Goal: Task Accomplishment & Management: Use online tool/utility

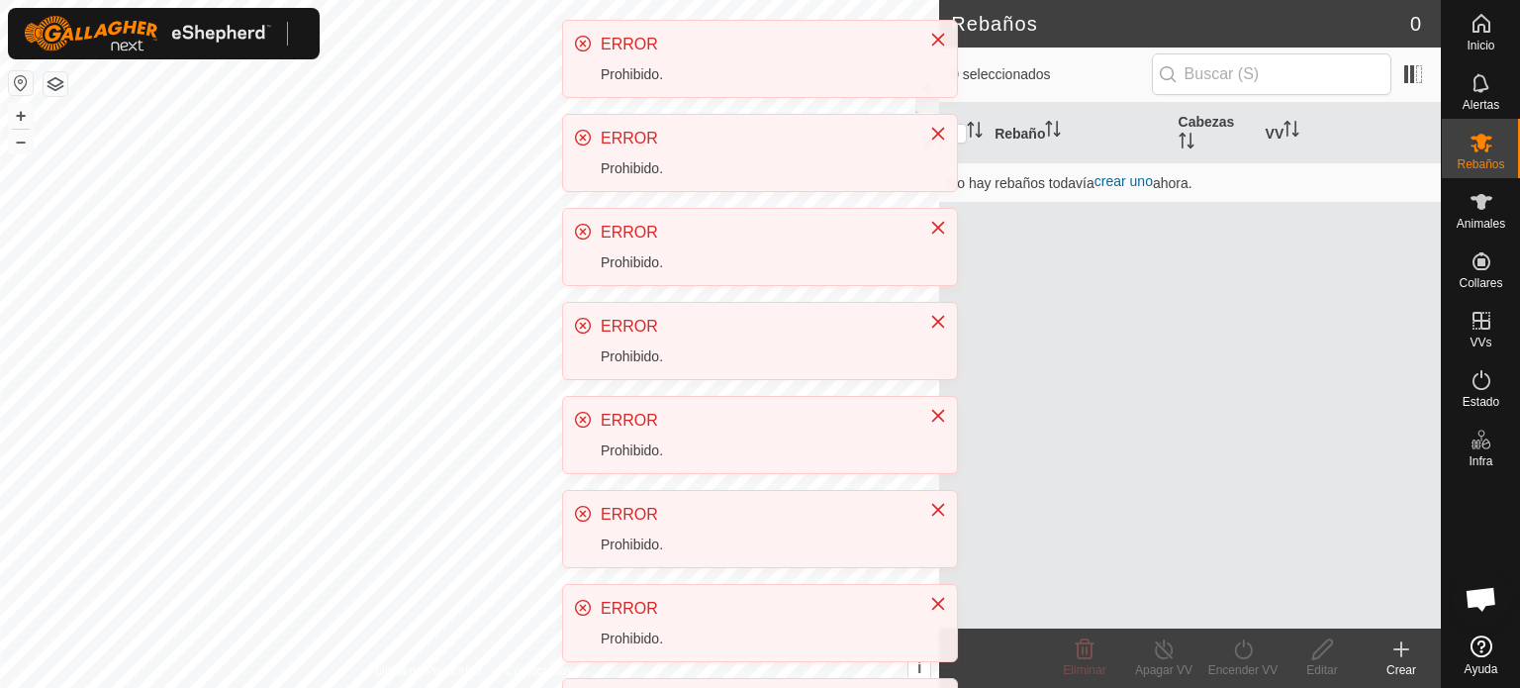
scroll to position [372, 0]
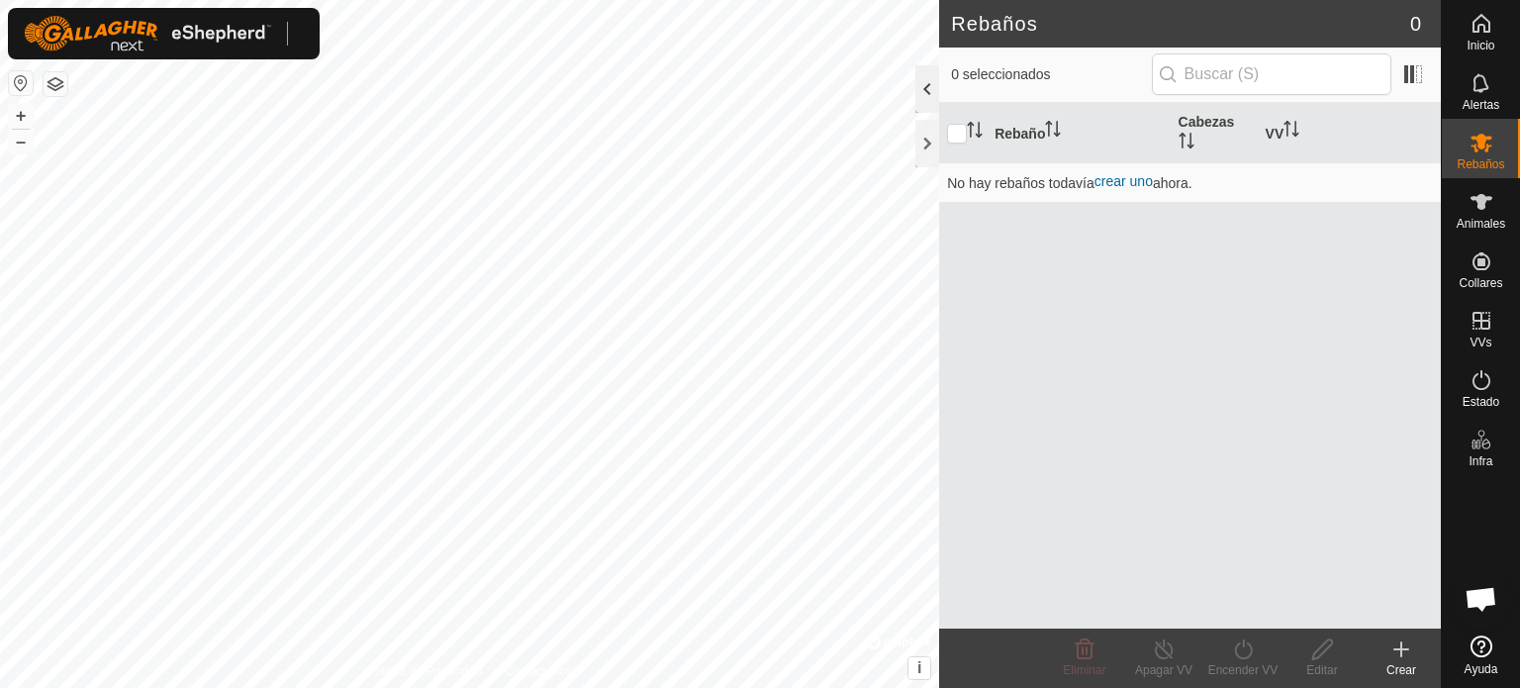
click at [929, 78] on div at bounding box center [927, 88] width 24 height 47
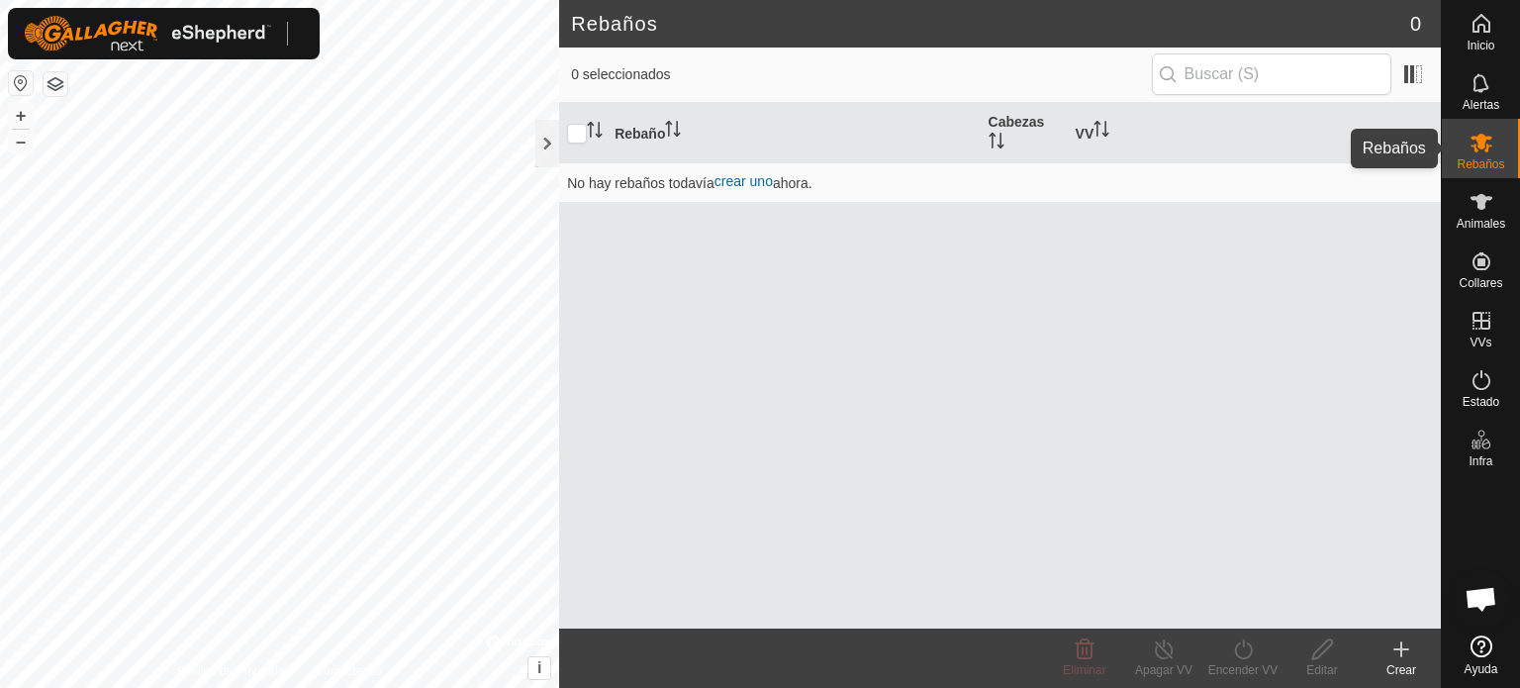
click at [1484, 147] on icon at bounding box center [1481, 143] width 24 height 24
click at [1486, 209] on icon at bounding box center [1481, 202] width 24 height 24
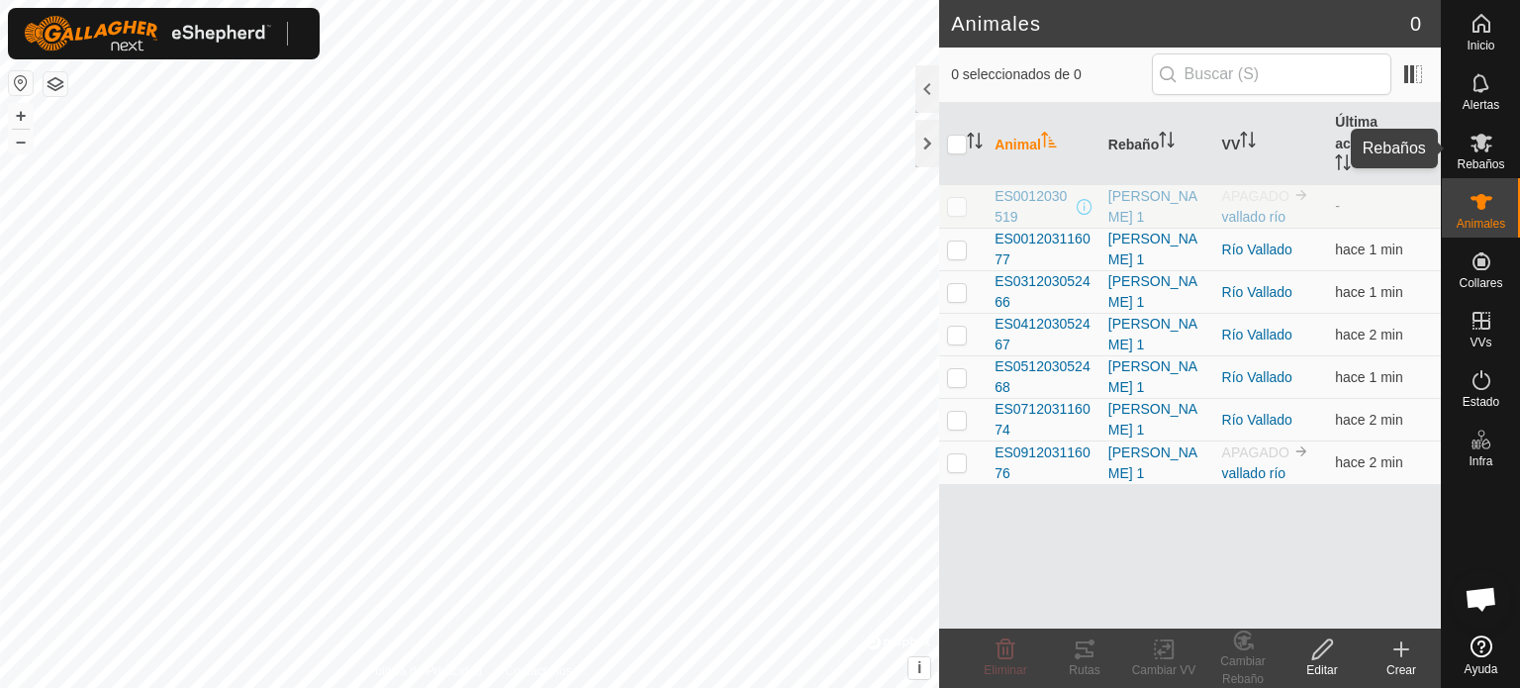
click at [1481, 155] on es-mob-svg-icon at bounding box center [1481, 143] width 36 height 32
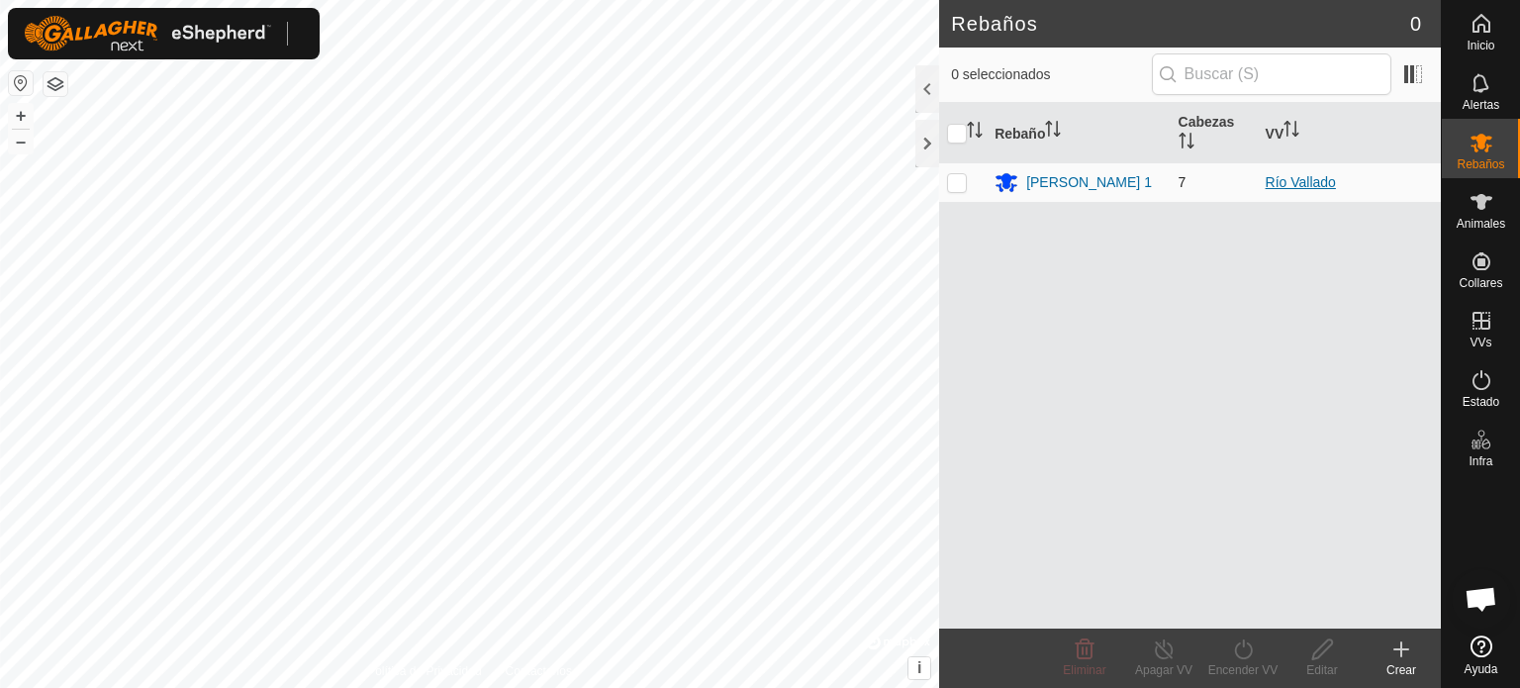
click at [1300, 181] on font "Río Vallado" at bounding box center [1300, 182] width 70 height 16
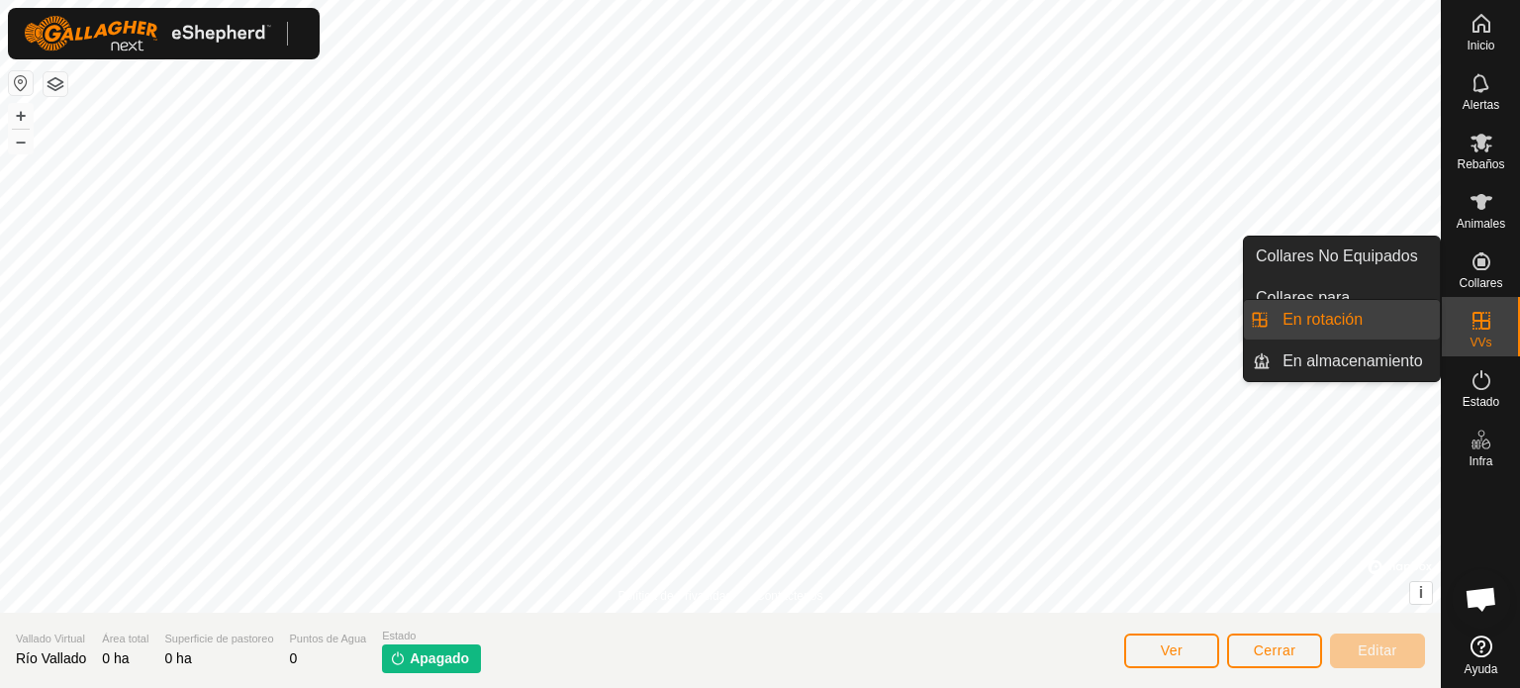
click at [1313, 326] on link "En rotación" at bounding box center [1354, 320] width 169 height 40
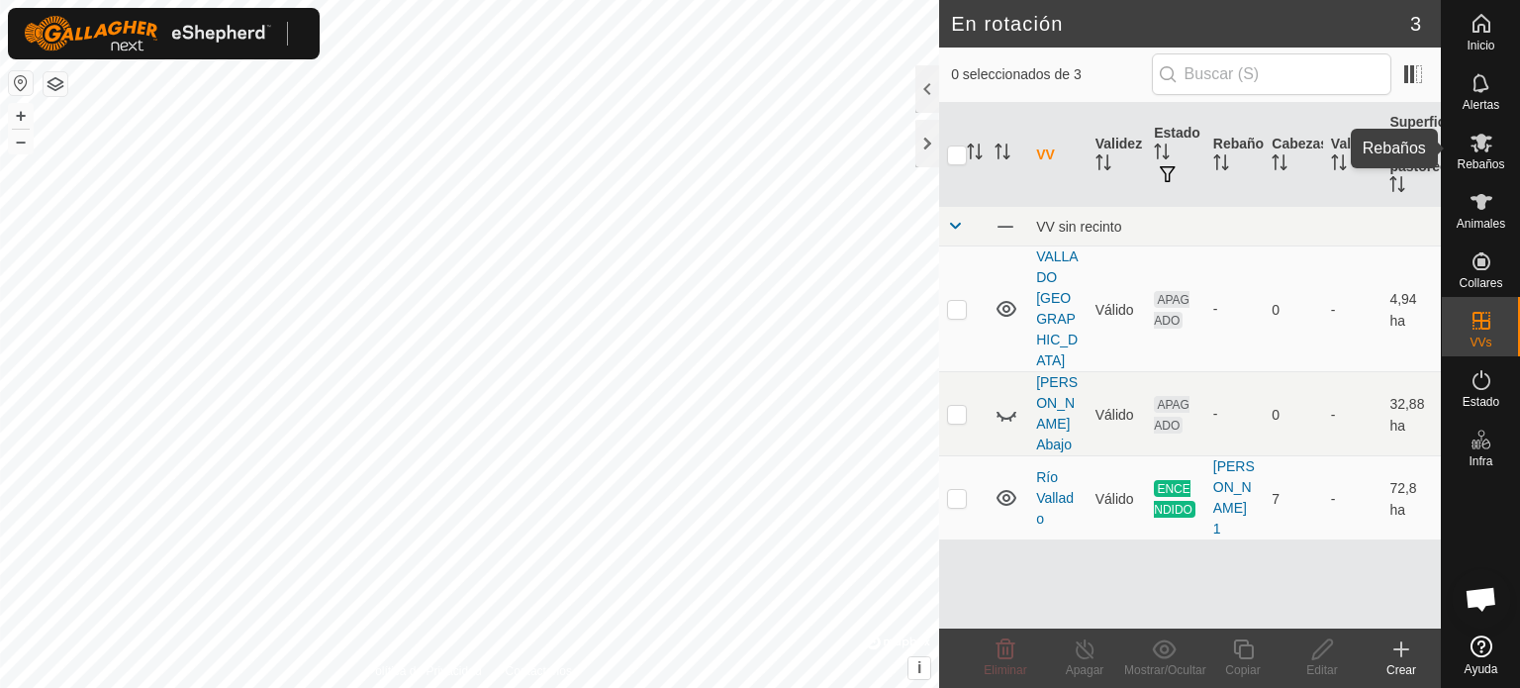
click at [1479, 149] on icon at bounding box center [1481, 143] width 24 height 24
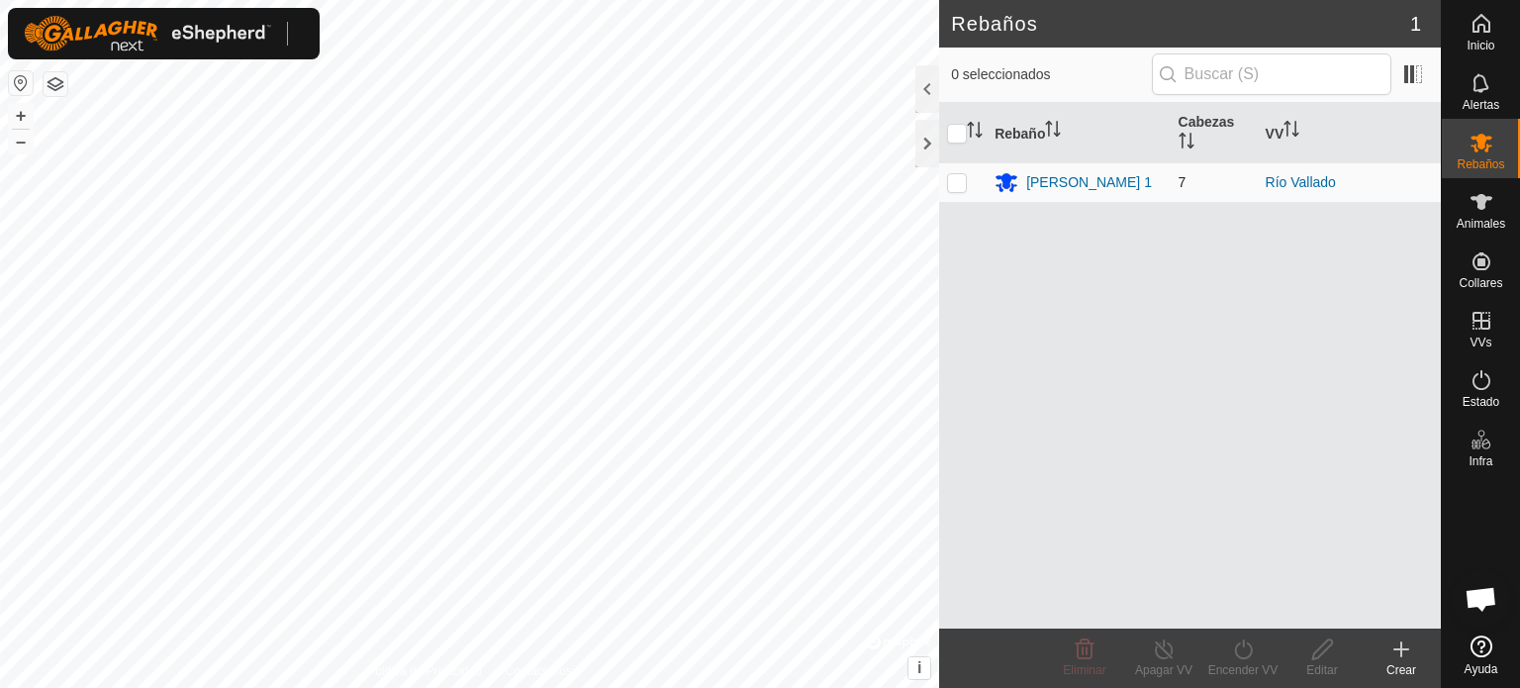
click at [953, 186] on p-checkbox at bounding box center [957, 182] width 20 height 16
checkbox input "true"
